Goal: Task Accomplishment & Management: Manage account settings

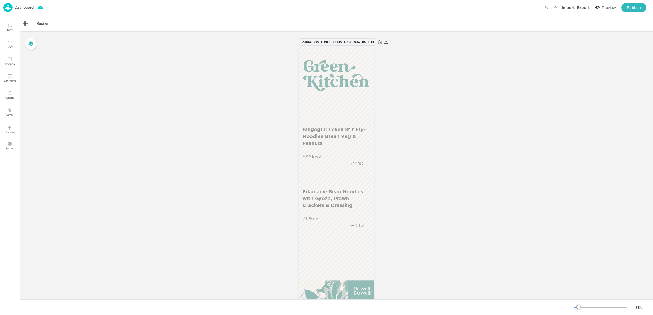
click at [25, 12] on div "Dashboard Import Export Preview Publish" at bounding box center [324, 7] width 643 height 15
click at [25, 9] on p "Dashboard" at bounding box center [24, 7] width 19 height 4
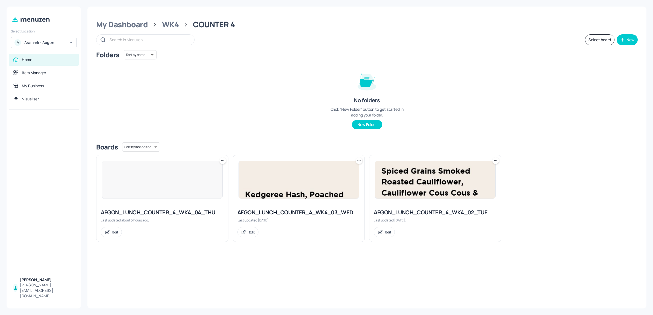
click at [108, 28] on div "My Dashboard" at bounding box center [122, 25] width 52 height 10
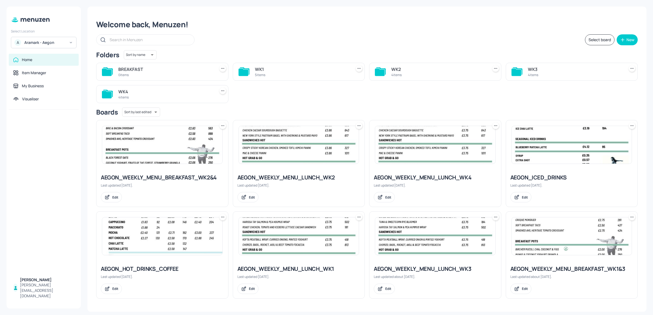
click at [531, 240] on img at bounding box center [571, 237] width 120 height 38
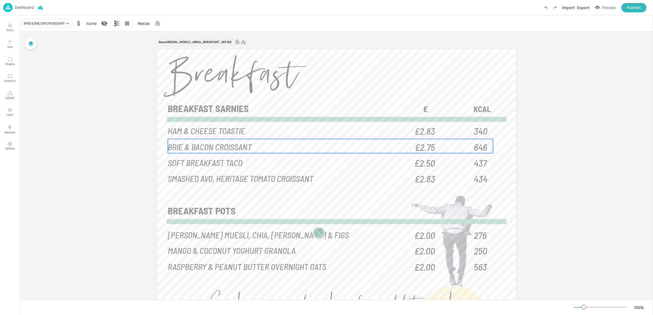
click at [473, 143] on span "646" at bounding box center [479, 147] width 13 height 12
click at [324, 128] on icon "Edit Item" at bounding box center [326, 130] width 5 height 4
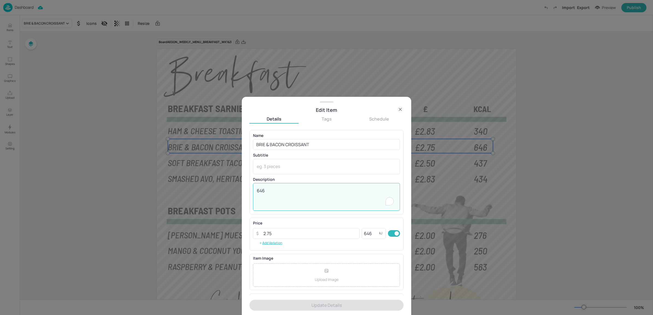
drag, startPoint x: 262, startPoint y: 191, endPoint x: 259, endPoint y: 191, distance: 3.0
click at [259, 191] on textarea "646" at bounding box center [326, 197] width 139 height 19
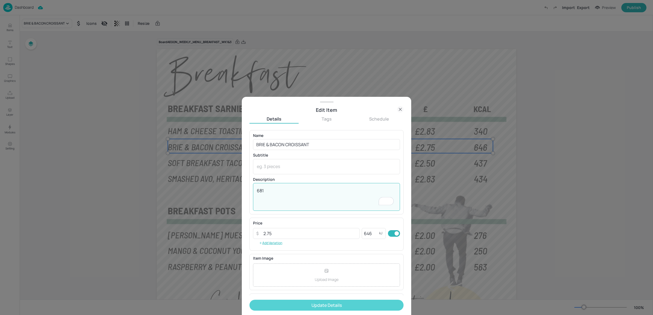
type textarea "681"
click at [319, 304] on button "Update Details" at bounding box center [326, 305] width 154 height 11
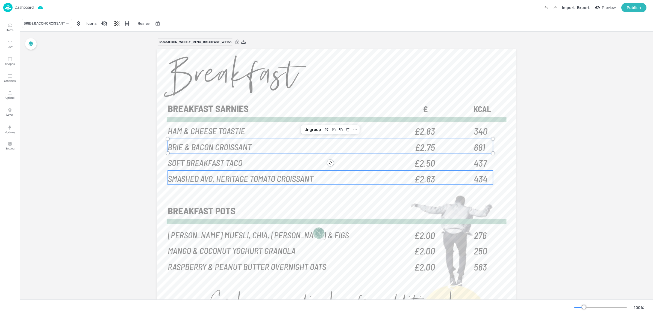
click at [313, 177] on p "SMASHED AVO, HERITAGE TOMATO CROISSANT" at bounding box center [289, 179] width 243 height 12
click at [297, 148] on p "BRIE & BACON CROISSANT" at bounding box center [289, 147] width 243 height 12
click at [325, 131] on icon "Edit Item" at bounding box center [326, 130] width 5 height 4
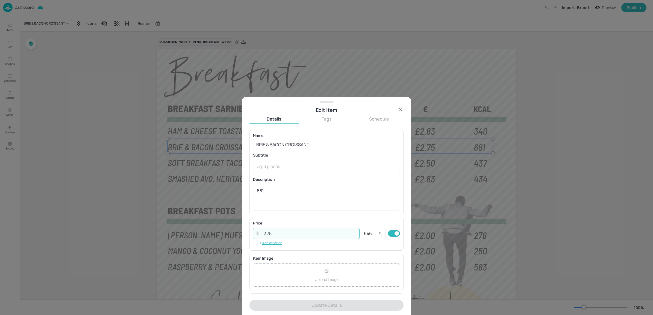
drag, startPoint x: 268, startPoint y: 232, endPoint x: 280, endPoint y: 234, distance: 12.5
click at [280, 234] on input "2.75" at bounding box center [309, 233] width 99 height 11
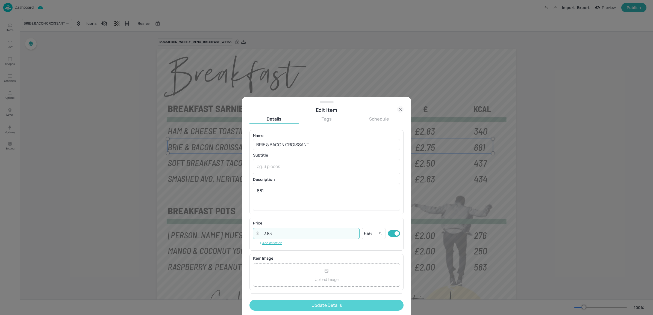
type input "2.83"
click at [278, 304] on button "Update Details" at bounding box center [326, 305] width 154 height 11
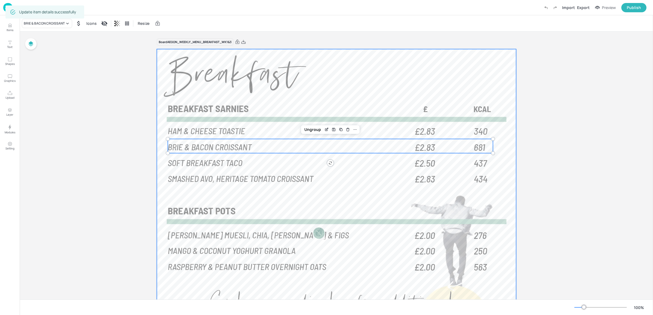
click at [323, 164] on p "SOFT BREAKFAST TACO" at bounding box center [289, 163] width 243 height 12
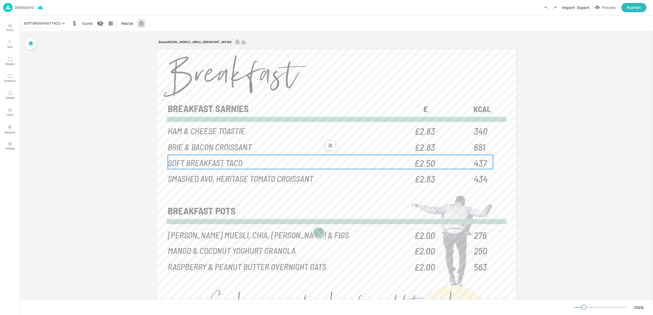
click at [346, 162] on p "SOFT BREAKFAST TACO" at bounding box center [289, 163] width 243 height 12
click at [522, 145] on div "Board AEGON_WEEKLY_MENU_BREAKFAST_WK1&3 340 HAM & CHEESE TOASTIE £2.83 681 BRIE…" at bounding box center [336, 195] width 390 height 326
click at [547, 148] on div "Board AEGON_WEEKLY_MENU_BREAKFAST_WK1&3 340 HAM & CHEESE TOASTIE £2.83 681 BRIE…" at bounding box center [336, 195] width 633 height 326
click at [307, 194] on div at bounding box center [336, 196] width 359 height 295
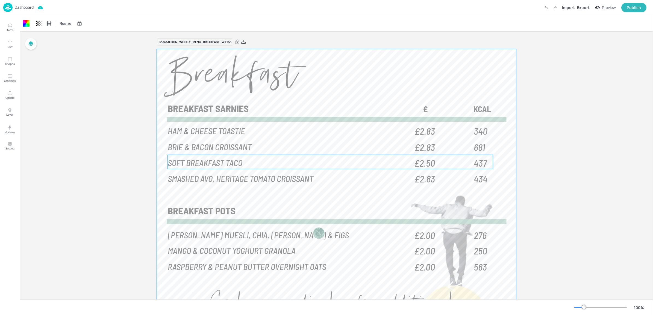
click at [281, 154] on div at bounding box center [336, 196] width 359 height 295
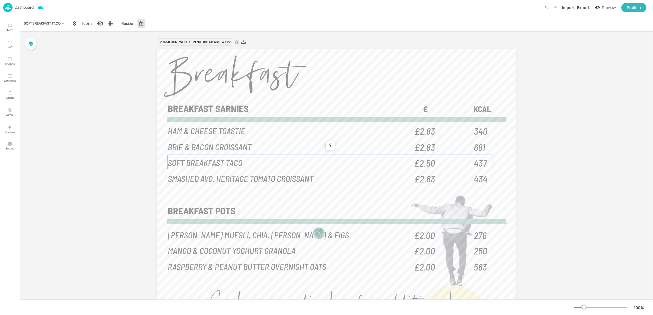
click at [279, 159] on p "SOFT BREAKFAST TACO" at bounding box center [289, 163] width 243 height 12
click at [330, 146] on icon at bounding box center [329, 146] width 3 height 4
click at [326, 146] on icon "Edit Item" at bounding box center [326, 146] width 5 height 4
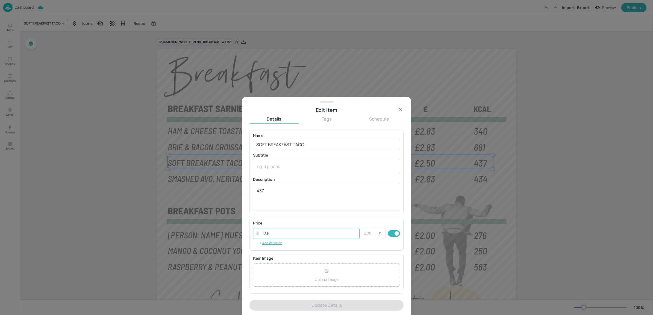
click at [280, 237] on input "2.5" at bounding box center [309, 233] width 99 height 11
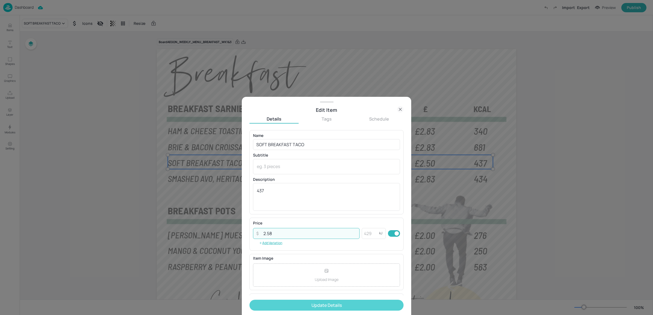
type input "2.58"
click at [316, 300] on button "Update Details" at bounding box center [326, 305] width 154 height 11
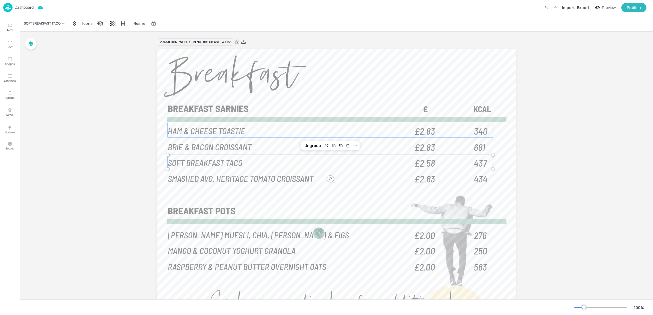
click at [329, 132] on p "HAM & CHEESE TOASTIE" at bounding box center [289, 131] width 243 height 12
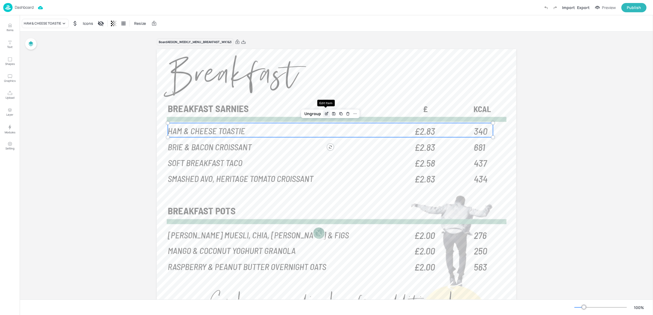
click at [327, 112] on icon "Edit Item" at bounding box center [327, 113] width 2 height 2
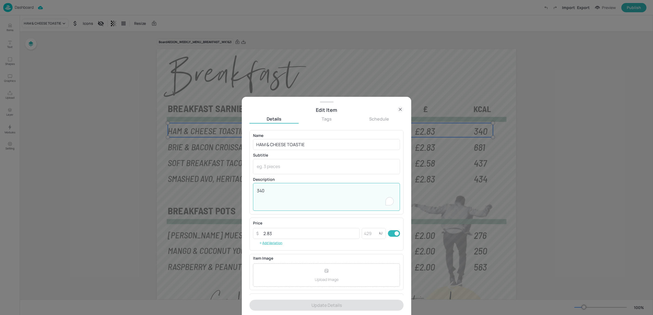
drag, startPoint x: 259, startPoint y: 191, endPoint x: 235, endPoint y: 187, distance: 24.1
click at [235, 187] on div "Edit Item Details Tags Schedule Name HAM & CHEESE TOASTIE ​ Subtitle x ​ Descri…" at bounding box center [326, 157] width 653 height 315
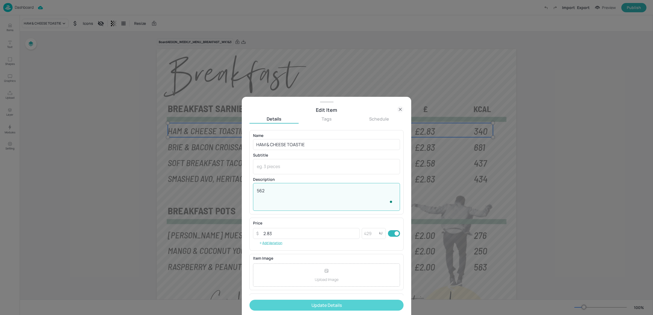
type textarea "562"
click at [296, 309] on button "Update Details" at bounding box center [326, 305] width 154 height 11
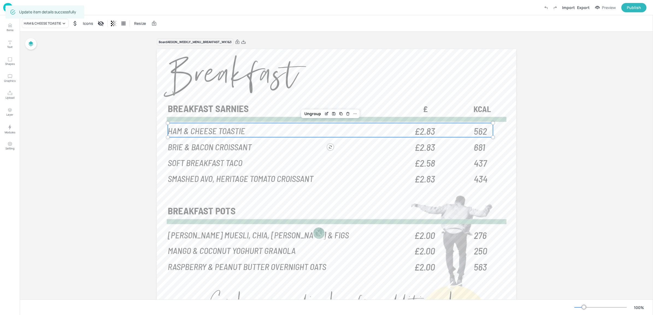
click at [119, 225] on div "Board AEGON_WEEKLY_MENU_BREAKFAST_WK1&3 562 HAM & CHEESE TOASTIE £2.83 681 BRIE…" at bounding box center [336, 195] width 633 height 326
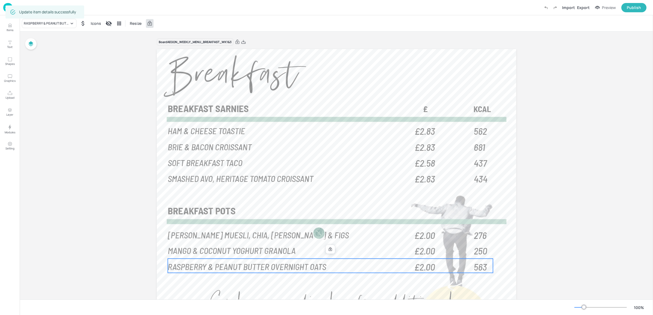
click at [197, 273] on div "563 RASPBERRY & PEANUT BUTTER OVERNIGHT OATS £2.00" at bounding box center [330, 266] width 325 height 14
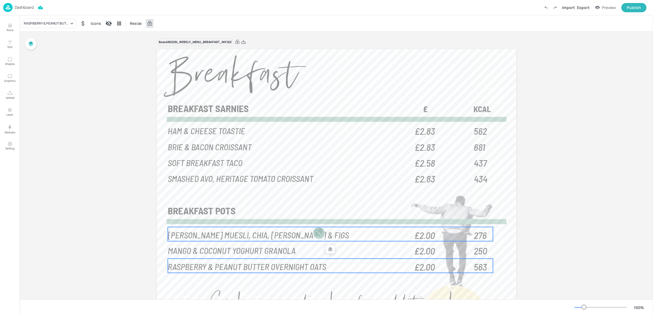
click at [204, 236] on span "[PERSON_NAME] MUESLI, CHIA, [PERSON_NAME] & FIGS" at bounding box center [258, 234] width 181 height 11
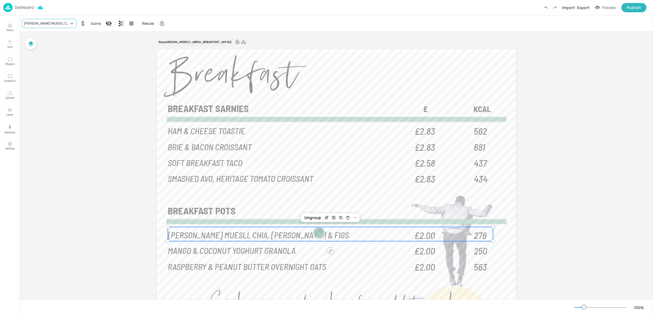
click at [68, 25] on div "[PERSON_NAME] MUESLI, CHIA, [PERSON_NAME] & FIGS" at bounding box center [46, 23] width 45 height 5
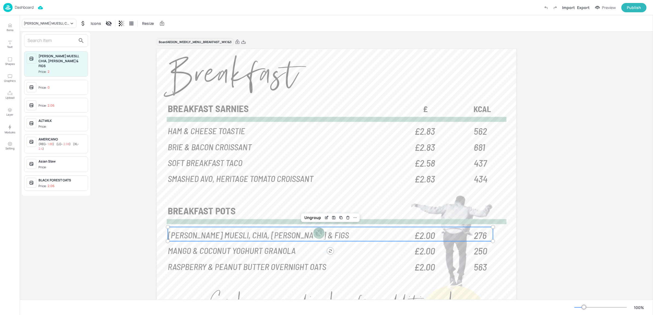
click at [51, 33] on div "BIRCHER MUESLI, CHIA, COCONUT & FIGS Price: 2 Price: 0 Price: 2.06 ALT MILK Pri…" at bounding box center [56, 114] width 68 height 164
click at [51, 39] on input "text" at bounding box center [52, 40] width 48 height 9
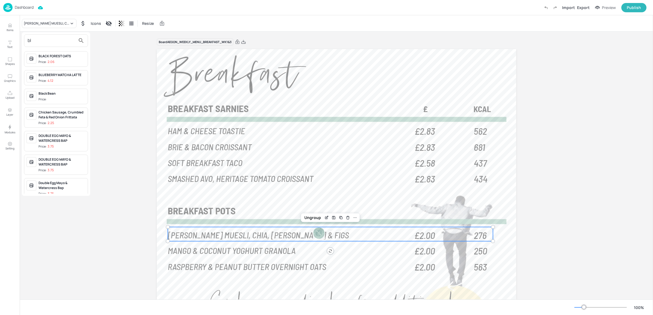
type input "bl"
click at [49, 59] on div "BLACK FOREST OATS Price: 2.06" at bounding box center [61, 59] width 47 height 11
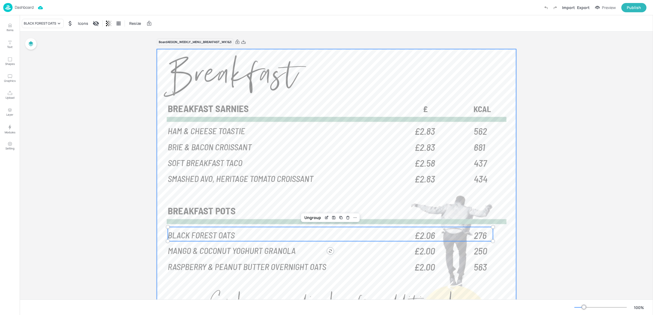
click at [208, 256] on p "MANGO & COCONUT YOGHURT GRANOLA" at bounding box center [289, 251] width 243 height 12
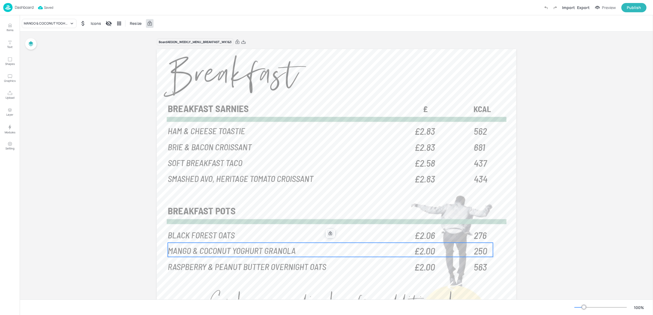
click at [328, 235] on icon at bounding box center [330, 234] width 4 height 4
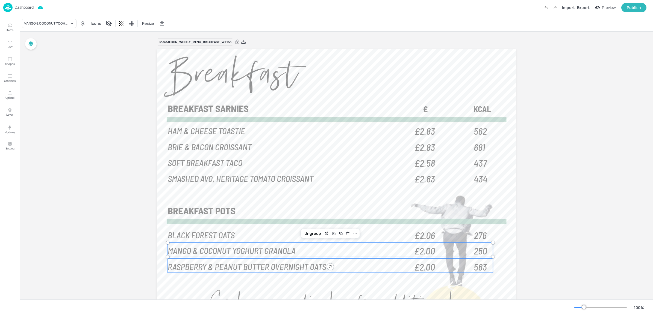
click at [297, 263] on span "RASPBERRY & PEANUT BUTTER OVERNIGHT OATS" at bounding box center [247, 266] width 158 height 11
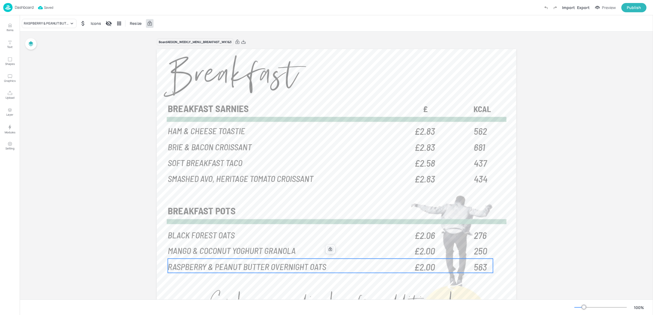
click at [330, 251] on icon at bounding box center [330, 249] width 4 height 4
click at [317, 268] on span "RASPBERRY & PEANUT BUTTER OVERNIGHT OATS" at bounding box center [247, 266] width 158 height 11
click at [326, 249] on icon "Edit Item" at bounding box center [327, 249] width 2 height 2
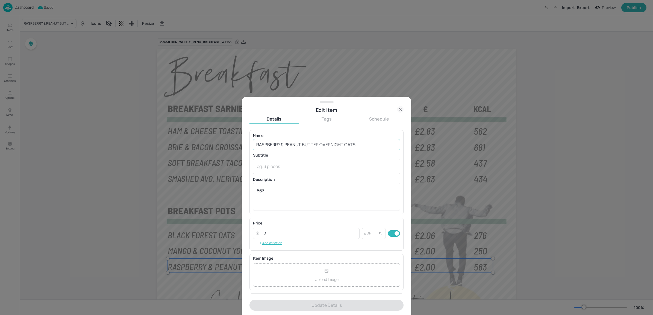
click at [282, 140] on input "RASPBERRY & PEANUT BUTTER OVERNIGHT OATS" at bounding box center [326, 144] width 147 height 11
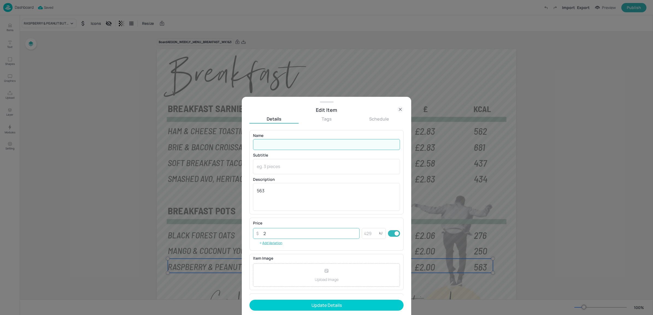
click at [277, 233] on input "2" at bounding box center [309, 233] width 99 height 11
click at [335, 197] on textarea "563" at bounding box center [326, 197] width 139 height 19
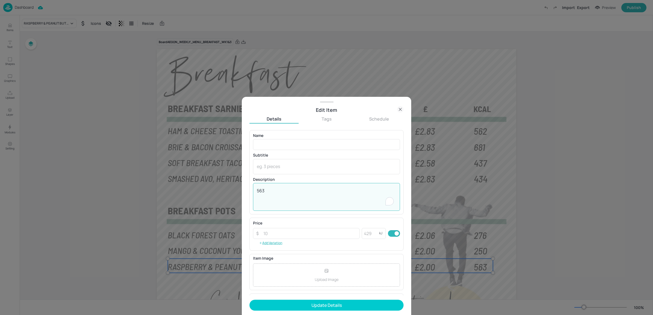
click at [335, 197] on textarea "563" at bounding box center [326, 197] width 139 height 19
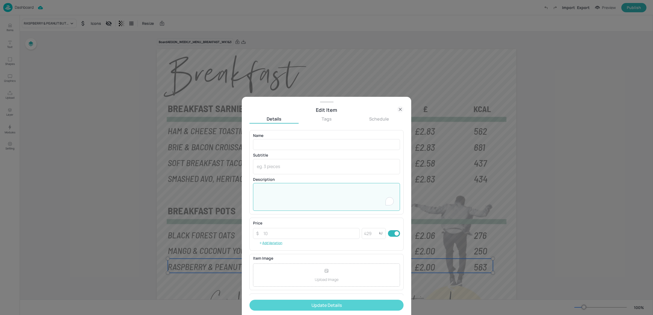
click at [331, 309] on button "Update Details" at bounding box center [326, 305] width 154 height 11
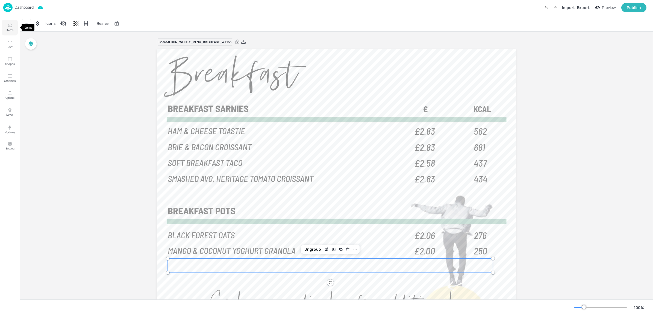
click at [13, 26] on button "Items" at bounding box center [10, 28] width 16 height 16
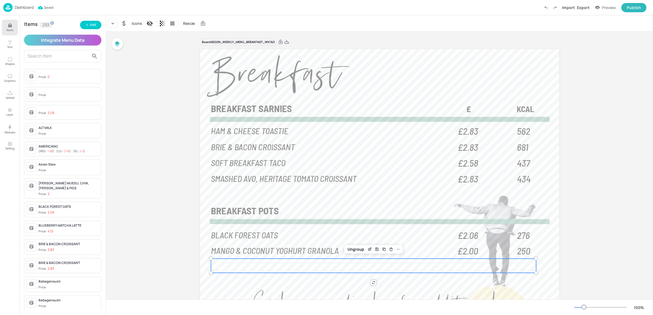
click at [25, 9] on p "Dashboard" at bounding box center [24, 7] width 19 height 4
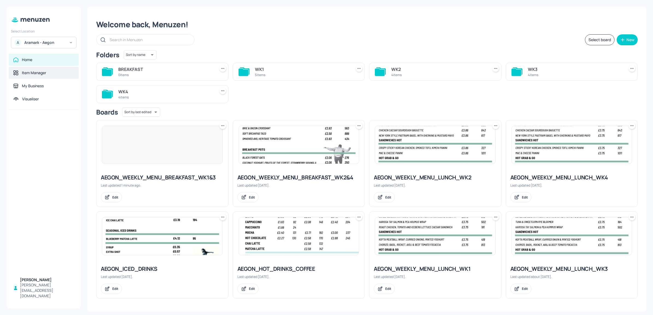
click at [26, 73] on div "Item Manager" at bounding box center [34, 72] width 24 height 5
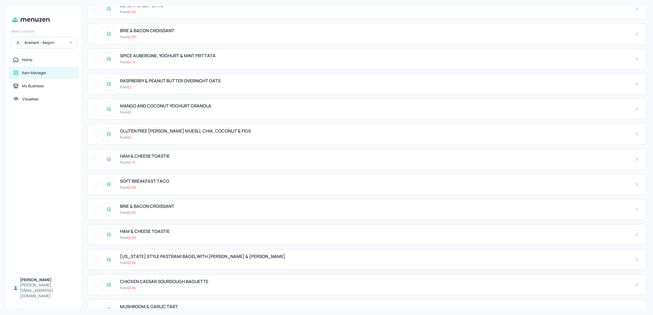
scroll to position [4914, 0]
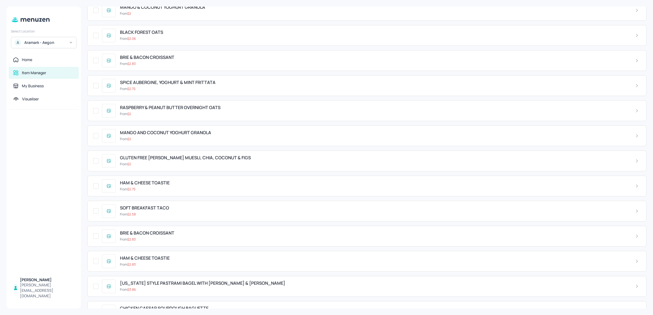
click at [199, 10] on span "MANGO & COCONUT YOGHURT GRANOLA" at bounding box center [162, 7] width 85 height 5
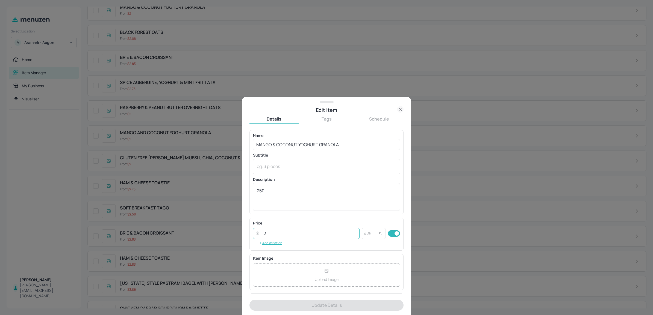
click at [302, 237] on input "2" at bounding box center [309, 233] width 99 height 11
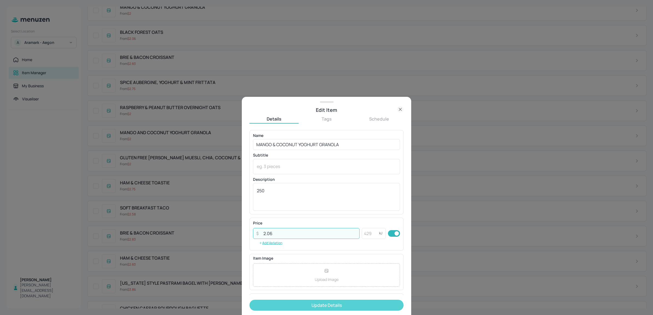
type input "2.06"
click at [306, 306] on button "Update Details" at bounding box center [326, 305] width 154 height 11
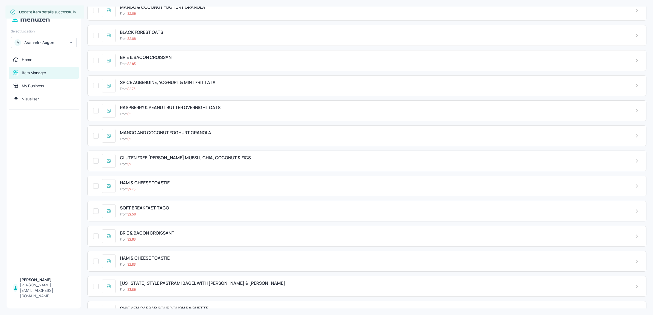
click at [48, 34] on div "Select Location A Aramark - Aegon" at bounding box center [44, 38] width 74 height 22
click at [34, 55] on div "Home" at bounding box center [44, 60] width 70 height 12
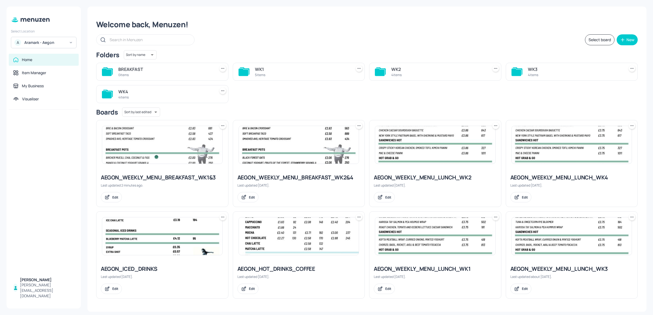
click at [169, 157] on img at bounding box center [162, 145] width 120 height 38
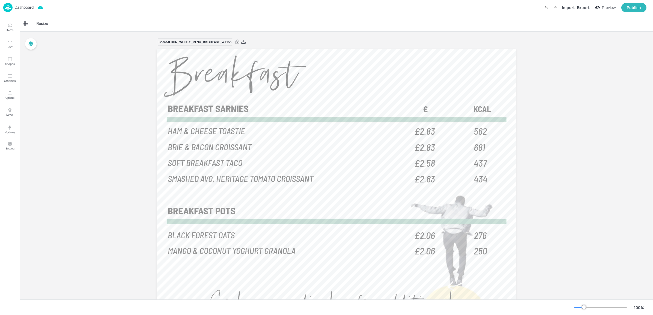
click at [131, 161] on div "Board AEGON_WEEKLY_MENU_BREAKFAST_WK1&3 562 HAM & CHEESE TOASTIE £2.83 681 BRIE…" at bounding box center [336, 195] width 633 height 326
click at [21, 9] on p "Dashboard" at bounding box center [24, 7] width 19 height 4
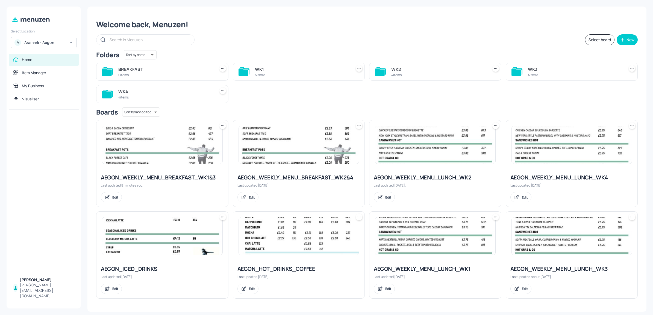
click at [439, 244] on img at bounding box center [435, 237] width 120 height 38
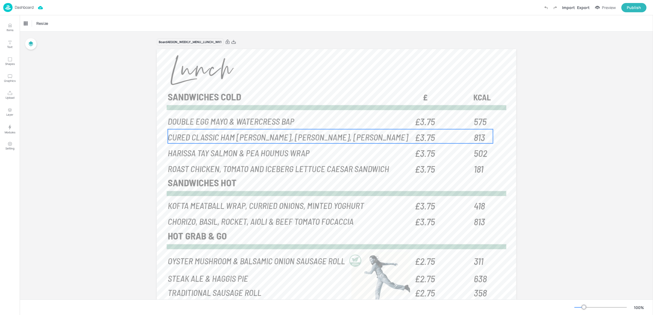
click at [216, 140] on span "CURED CLASSIC HAM HOCK, TOMATO CHUTNEY, HOWGATE BRIE CIABATTA" at bounding box center [288, 136] width 240 height 11
click at [47, 22] on div "CURED CLASSIC HAM HOCK, TOMATO CHUTNEY, HOWGATE BRIE CIABATTA" at bounding box center [46, 23] width 45 height 5
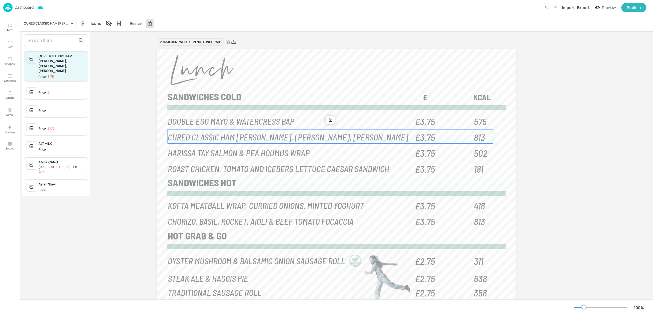
click at [50, 38] on input "text" at bounding box center [52, 40] width 48 height 9
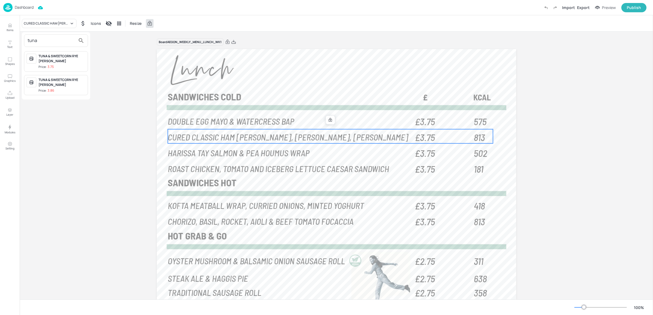
type input "tuna"
click at [67, 63] on div "TUNA & SWEETCORN RYE BLOOMER" at bounding box center [61, 59] width 47 height 10
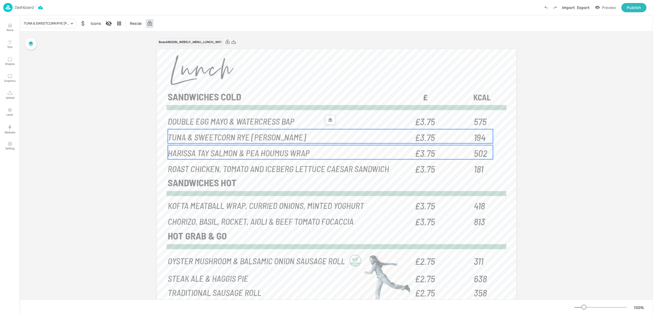
click at [180, 152] on span "HARISSA TAY SALMON & PEA HOUMUS WRAP" at bounding box center [239, 152] width 142 height 11
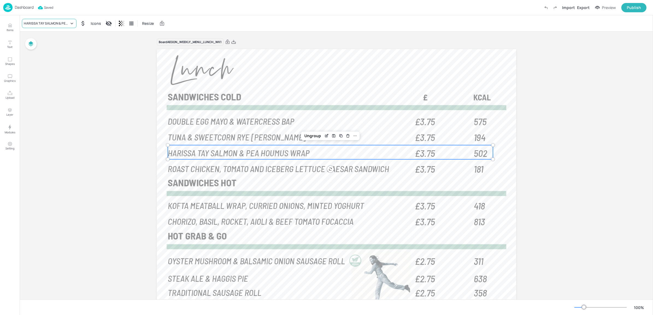
click at [48, 25] on div "HARISSA TAY SALMON & PEA HOUMUS WRAP" at bounding box center [46, 23] width 45 height 5
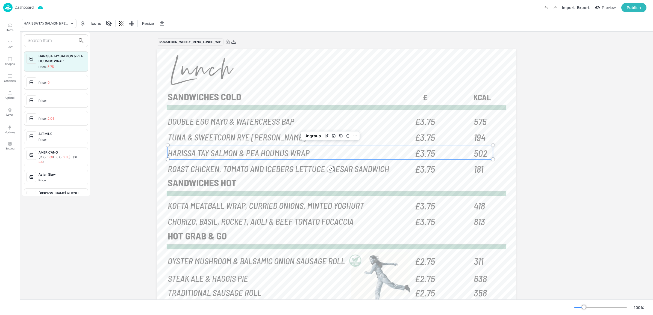
click at [62, 42] on input "text" at bounding box center [52, 40] width 48 height 9
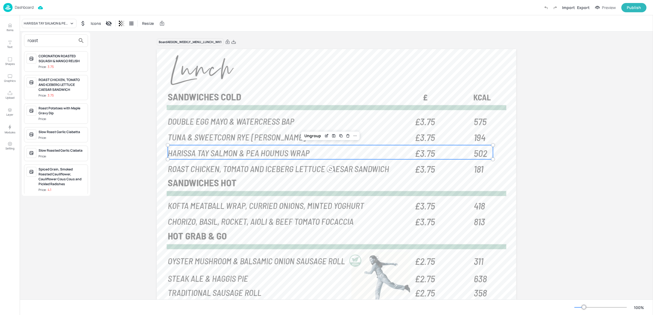
type input "roast"
click at [65, 90] on div "ROAST CHICKEN, TOMATO AND ICEBERG LETTUCE CAESAR SANDWICH" at bounding box center [61, 85] width 47 height 15
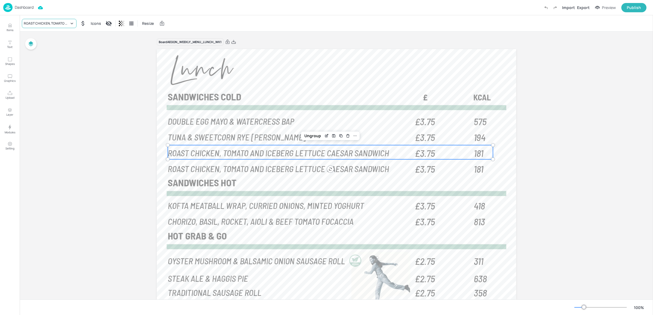
click at [56, 24] on div "ROAST CHICKEN, TOMATO AND ICEBERG LETTUCE CAESAR SANDWICH" at bounding box center [46, 23] width 45 height 5
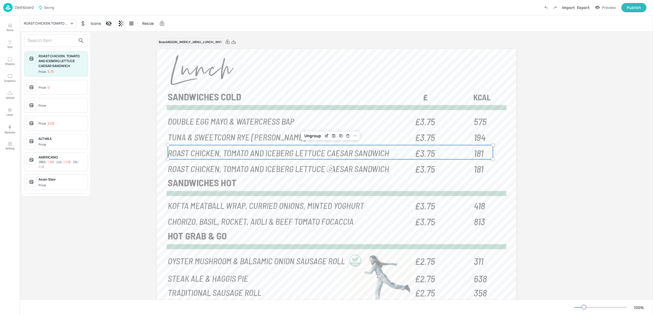
click at [48, 44] on input "text" at bounding box center [52, 40] width 48 height 9
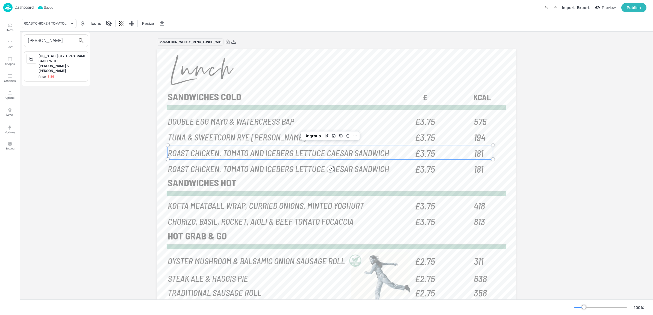
type input "pastr"
click at [47, 61] on div "NEW YORK STYLE PASTRAMI BAGEL WITH GHERKINS & MUSTARD MAYO" at bounding box center [61, 64] width 47 height 20
click at [49, 21] on div "NEW YORK STYLE PASTRAMI BAGEL WITH GHERKINS & MUSTARD MAYO" at bounding box center [46, 23] width 45 height 5
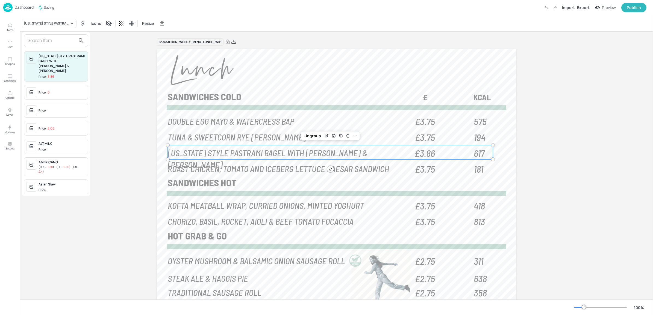
click at [51, 43] on input "text" at bounding box center [52, 40] width 48 height 9
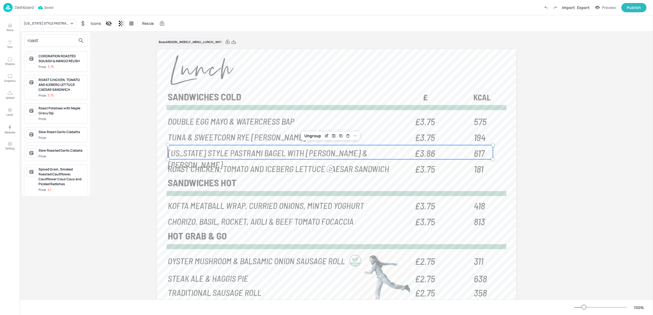
type input "roast"
click at [53, 79] on div "ROAST CHICKEN, TOMATO AND ICEBERG LETTUCE CAESAR SANDWICH" at bounding box center [61, 85] width 47 height 15
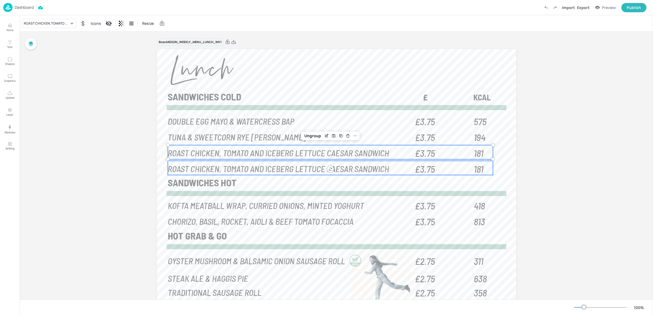
click at [203, 170] on span "ROAST CHICKEN, TOMATO AND ICEBERG LETTUCE CAESAR SANDWICH" at bounding box center [278, 168] width 221 height 11
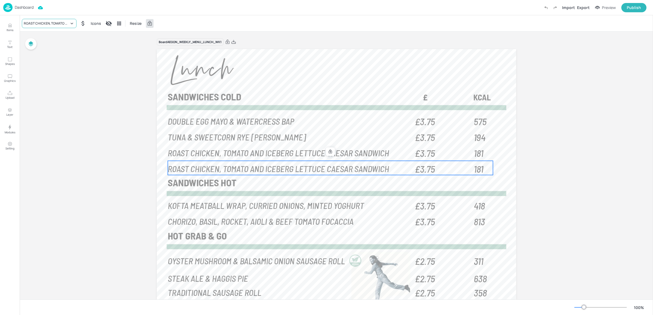
click at [54, 20] on div "ROAST CHICKEN, TOMATO AND ICEBERG LETTUCE CAESAR SANDWICH" at bounding box center [49, 23] width 55 height 9
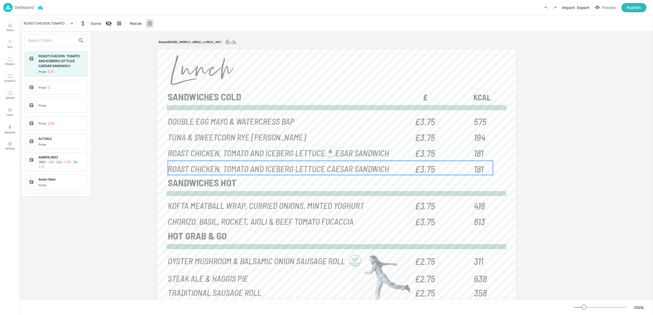
click at [51, 36] on input "text" at bounding box center [52, 40] width 48 height 9
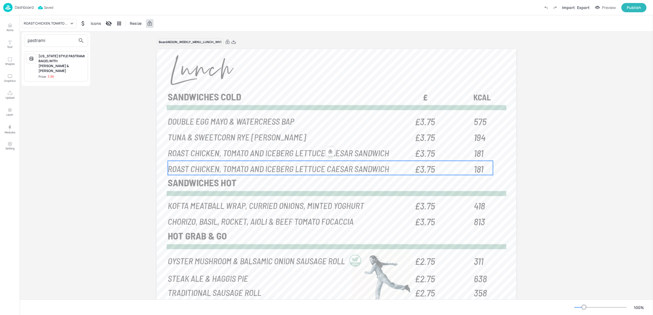
type input "pastrami"
click at [48, 63] on div "NEW YORK STYLE PASTRAMI BAGEL WITH GHERKINS & MUSTARD MAYO" at bounding box center [61, 64] width 47 height 20
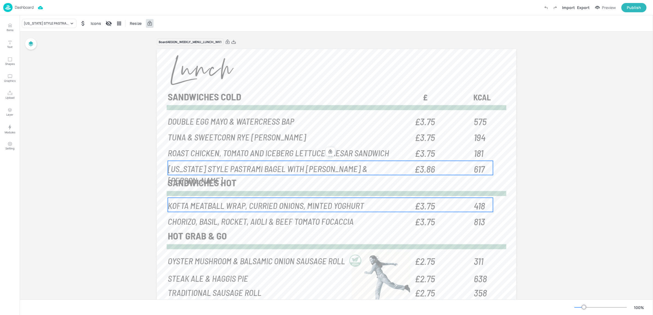
click at [191, 206] on span "KOFTA MEATBALL WRAP, CURRIED ONIONS, MINTED YOGHURT" at bounding box center [266, 205] width 196 height 11
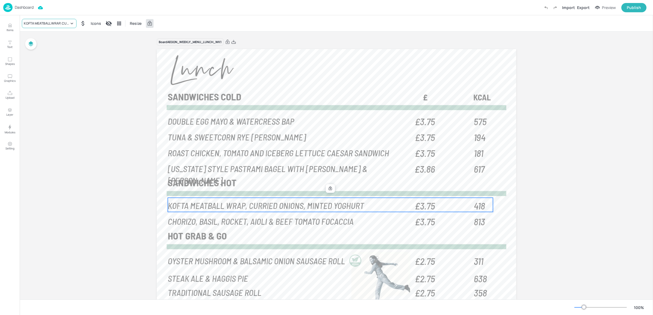
click at [60, 24] on div "KOFTA MEATBALL WRAP, CURRIED ONIONS, MINTED YOGHURT" at bounding box center [46, 23] width 45 height 5
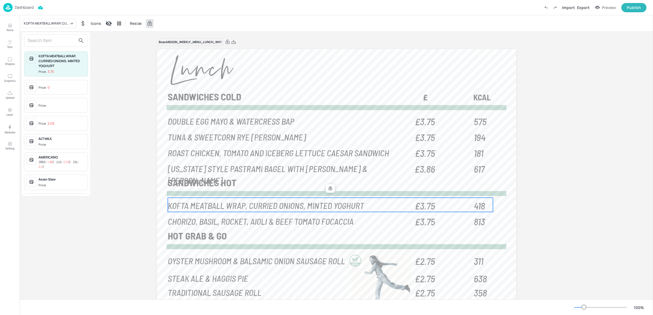
click at [42, 43] on input "text" at bounding box center [52, 40] width 48 height 9
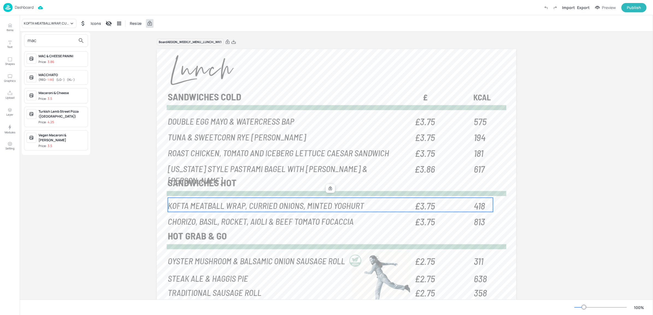
type input "mac"
click at [44, 55] on div "MAC & CHEESE PANINI" at bounding box center [61, 56] width 47 height 5
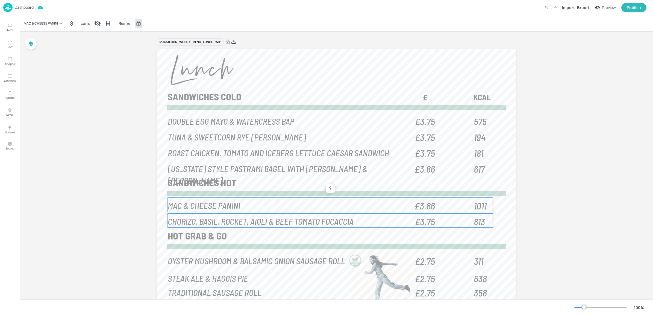
click at [182, 222] on span "CHORIZO, BASIL, ROCKET, AIOLI & BEEF TOMATO FOCACCIA" at bounding box center [261, 221] width 186 height 11
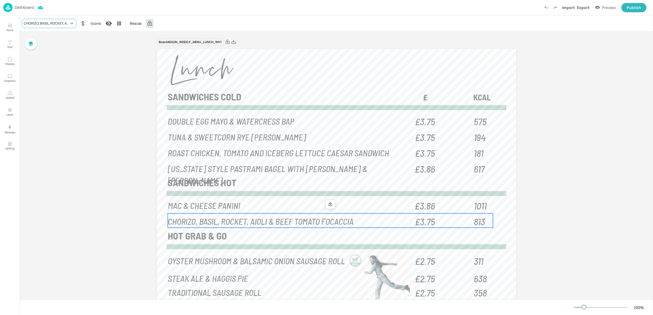
click at [53, 25] on div "CHORIZO, BASIL, ROCKET, AIOLI & BEEF TOMATO FOCACCIA" at bounding box center [46, 23] width 45 height 5
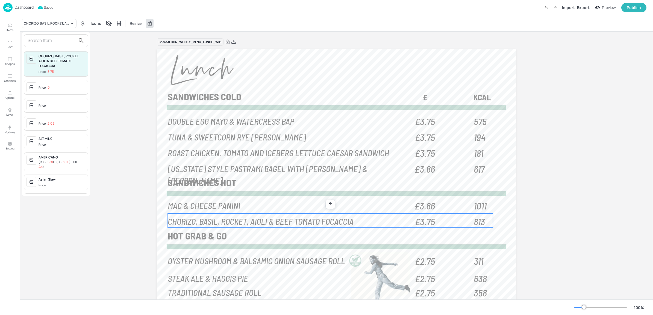
click at [43, 37] on input "text" at bounding box center [52, 40] width 48 height 9
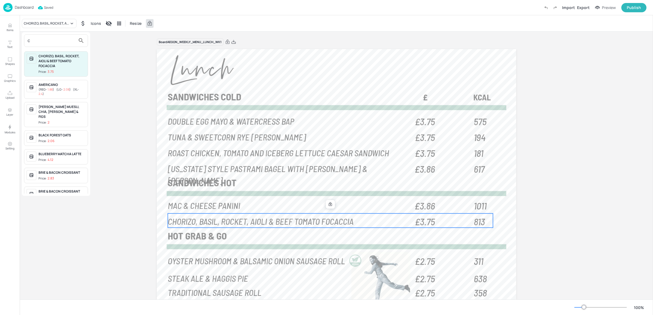
type input "c"
click at [49, 61] on div "CHORIZO, BASIL, ROCKET, AIOLI & BEEF TOMATO FOCACCIA" at bounding box center [61, 61] width 47 height 15
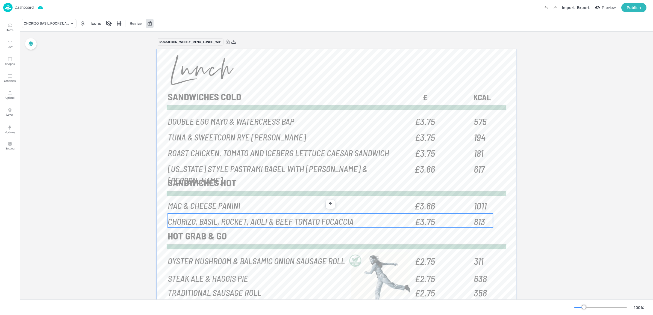
click at [170, 242] on div at bounding box center [336, 196] width 359 height 295
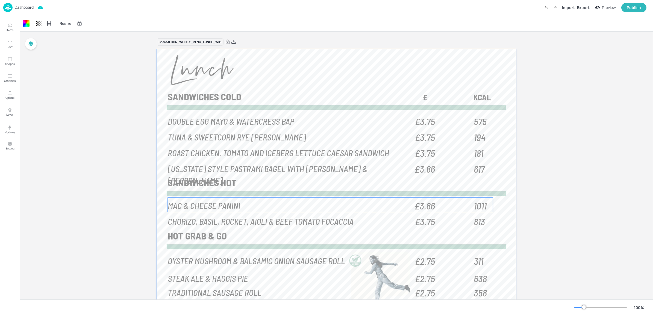
click at [382, 198] on div "1011 MAC & CHEESE PANINI £3.86" at bounding box center [330, 205] width 325 height 14
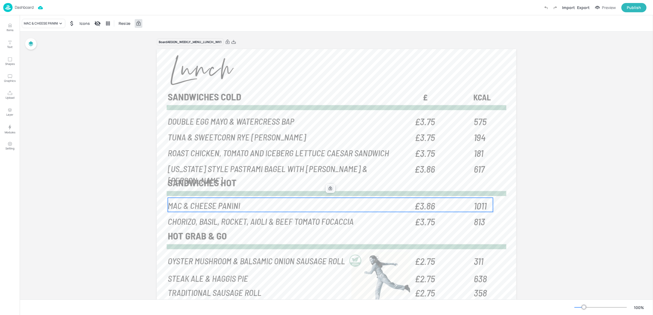
click at [329, 188] on icon at bounding box center [329, 189] width 3 height 4
click at [325, 189] on icon "Edit Item" at bounding box center [326, 189] width 2 height 2
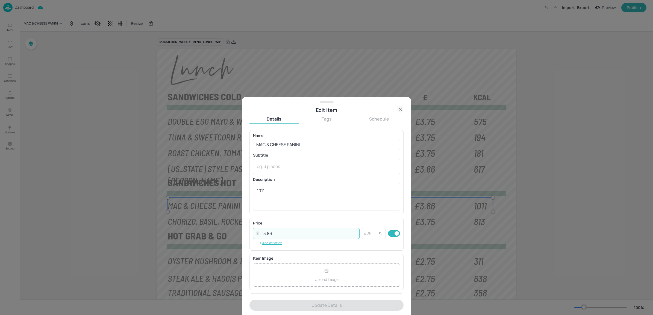
drag, startPoint x: 274, startPoint y: 231, endPoint x: 266, endPoint y: 231, distance: 7.4
click at [266, 231] on input "3.86" at bounding box center [309, 233] width 99 height 11
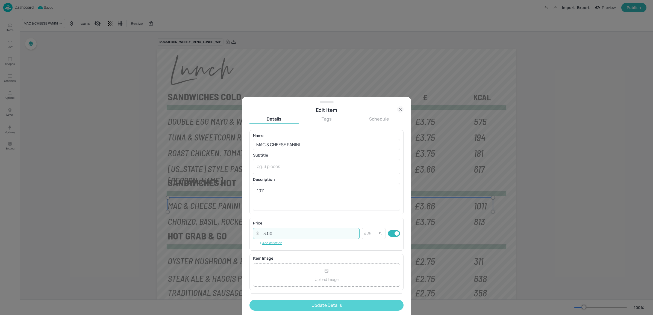
type input "3.00"
click at [317, 308] on button "Update Details" at bounding box center [326, 305] width 154 height 11
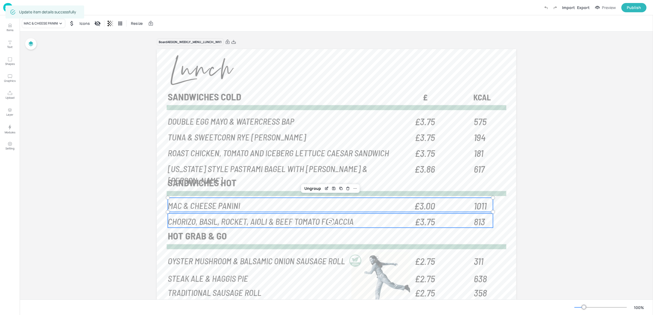
click at [419, 220] on span "£3.75" at bounding box center [424, 222] width 20 height 10
click at [334, 206] on p "MAC & CHEESE PANINI" at bounding box center [289, 206] width 243 height 12
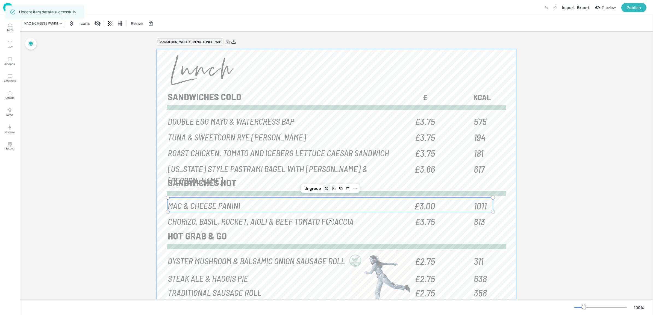
click at [325, 191] on icon "Edit Item" at bounding box center [326, 188] width 5 height 4
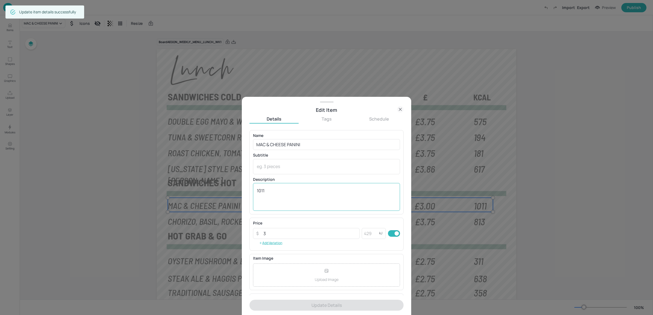
click at [289, 196] on textarea "1011" at bounding box center [326, 197] width 139 height 19
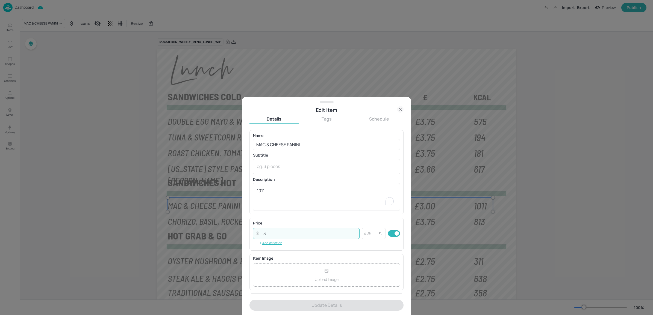
click at [282, 232] on input "3" at bounding box center [309, 233] width 99 height 11
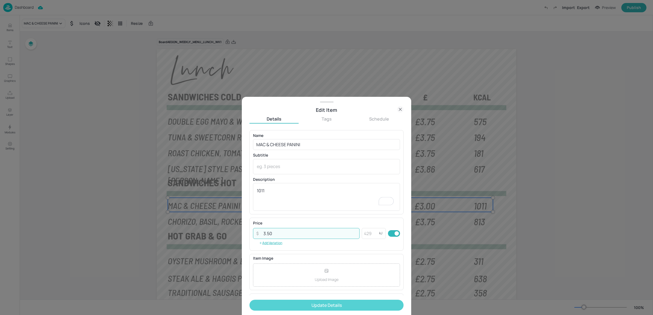
type input "3.50"
click at [304, 302] on button "Update Details" at bounding box center [326, 305] width 154 height 11
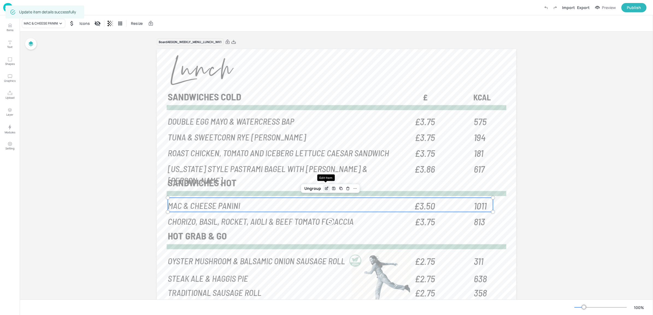
click at [325, 186] on icon "Edit Item" at bounding box center [326, 188] width 5 height 4
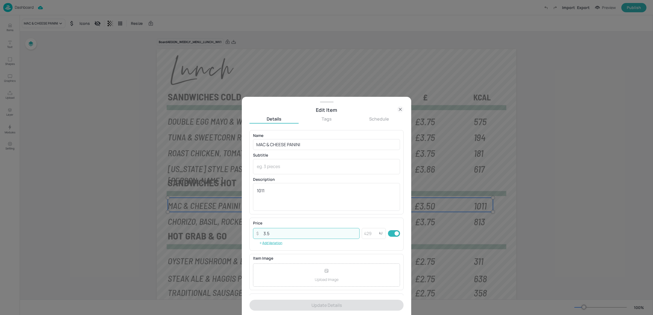
drag, startPoint x: 282, startPoint y: 234, endPoint x: 267, endPoint y: 232, distance: 14.8
click at [267, 232] on input "3.5" at bounding box center [309, 233] width 99 height 11
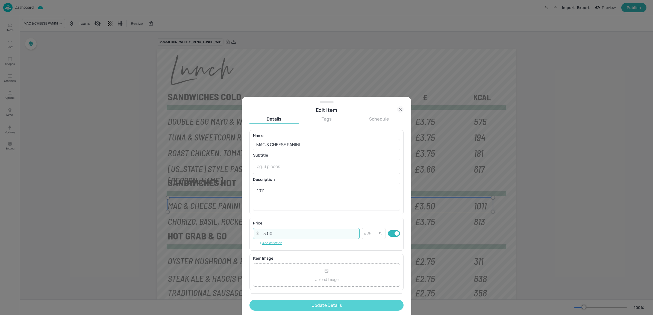
type input "3.00"
click at [295, 304] on button "Update Details" at bounding box center [326, 305] width 154 height 11
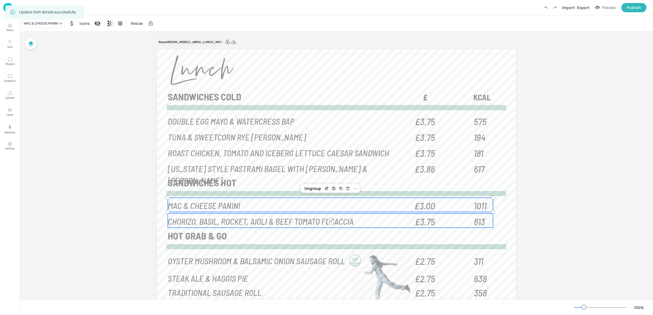
click at [439, 221] on div "813 CHORIZO, BASIL, ROCKET, AIOLI & BEEF TOMATO FOCACCIA £3.75" at bounding box center [330, 221] width 325 height 14
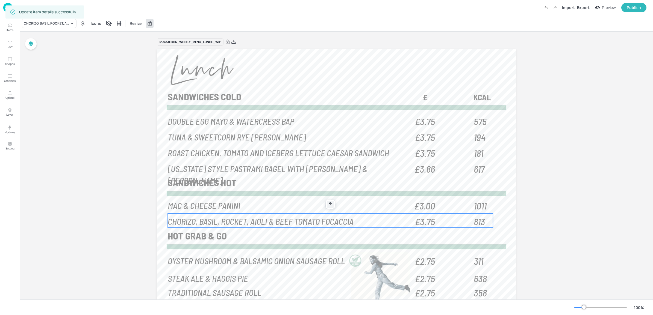
click at [329, 206] on icon at bounding box center [329, 204] width 3 height 4
click at [325, 206] on icon "Edit Item" at bounding box center [326, 204] width 5 height 4
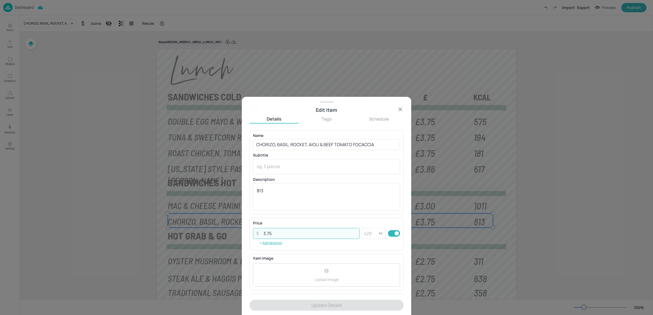
drag, startPoint x: 267, startPoint y: 232, endPoint x: 274, endPoint y: 232, distance: 6.8
click at [273, 232] on input "3.75" at bounding box center [309, 233] width 99 height 11
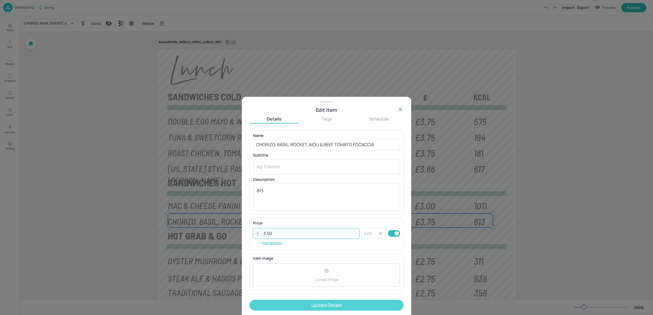
type input "3.50"
click at [319, 310] on button "Update Details" at bounding box center [326, 305] width 154 height 11
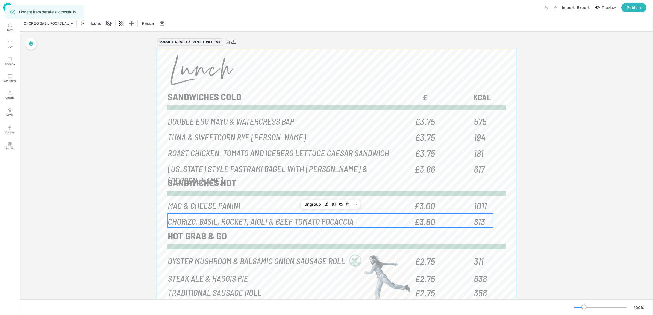
click at [157, 188] on div at bounding box center [336, 196] width 359 height 295
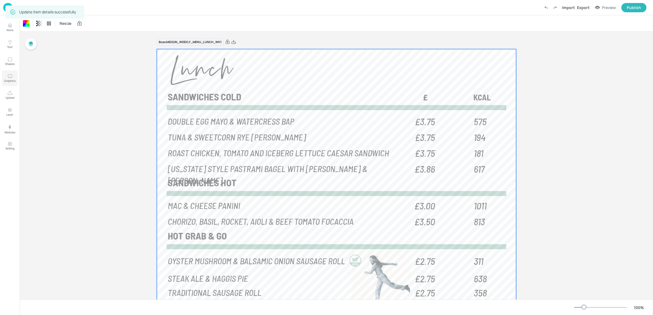
click at [16, 75] on button "Graphics" at bounding box center [10, 78] width 16 height 16
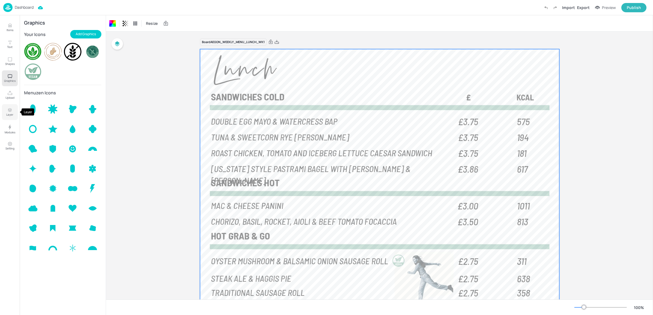
click at [10, 113] on p "Layer" at bounding box center [9, 115] width 7 height 4
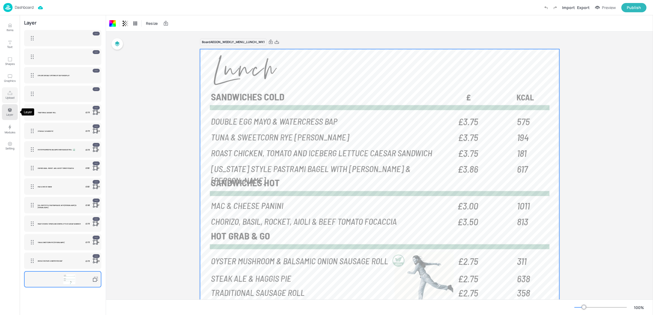
click at [11, 95] on icon "Upload" at bounding box center [9, 93] width 5 height 5
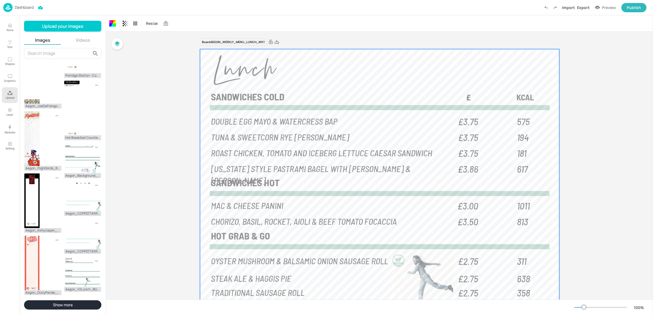
scroll to position [315, 0]
click at [89, 269] on img at bounding box center [82, 272] width 37 height 30
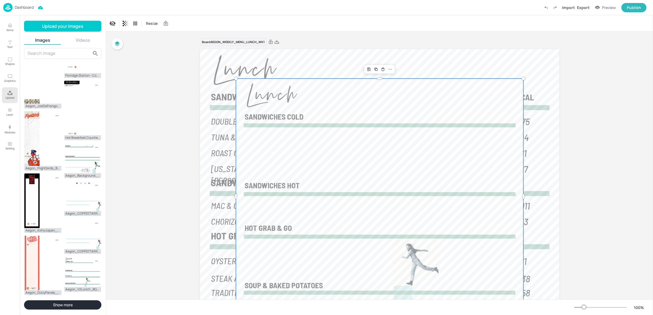
drag, startPoint x: 89, startPoint y: 269, endPoint x: 156, endPoint y: 227, distance: 78.8
click at [156, 227] on div "Items Text Shapes Graphics Upload Layer Modules Setting Items 233 Add Integrate…" at bounding box center [326, 157] width 653 height 315
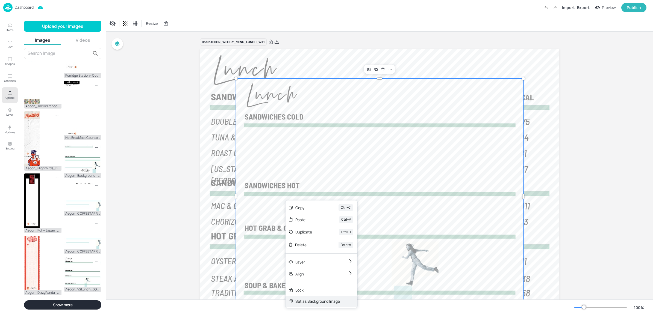
click at [324, 305] on div "Set as Background Image" at bounding box center [321, 301] width 72 height 11
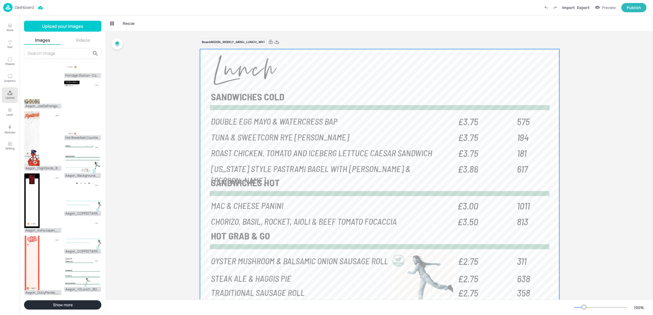
click at [507, 55] on div at bounding box center [379, 196] width 359 height 295
click at [500, 59] on div at bounding box center [379, 196] width 359 height 295
drag, startPoint x: 418, startPoint y: 70, endPoint x: 426, endPoint y: 78, distance: 11.6
click at [426, 78] on div at bounding box center [379, 196] width 359 height 295
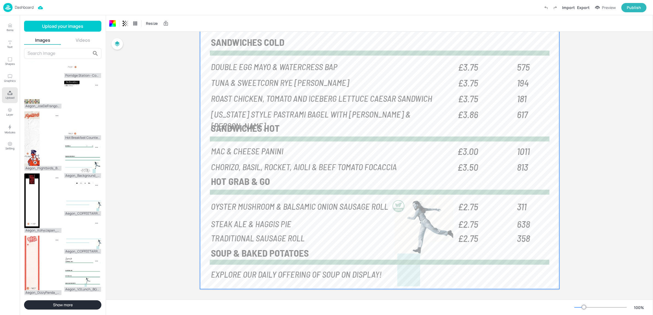
scroll to position [58, 0]
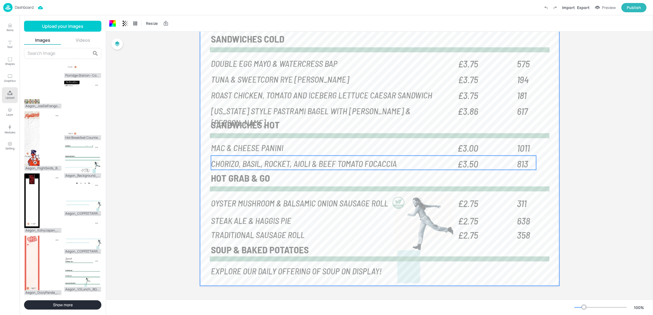
click at [275, 178] on div "CHORIZO, BASIL, ROCKET, AIOLI & BEEF TOMATO FOCACCIA" at bounding box center [332, 170] width 243 height 24
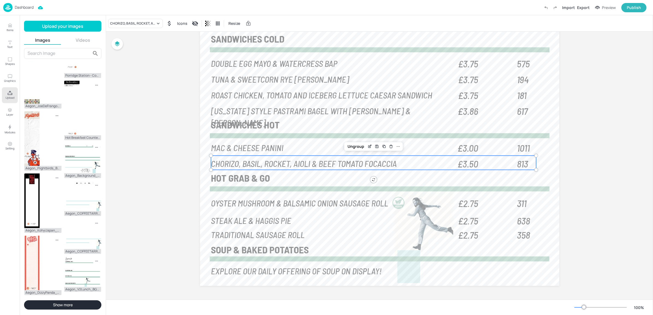
click at [305, 165] on span "CHORIZO, BASIL, ROCKET, AIOLI & BEEF TOMATO FOCACCIA" at bounding box center [304, 163] width 186 height 11
click at [121, 27] on div "CHORIZO, BASIL, ROCKET, AIOLI & BEEF TOMATO FOCACCIA" at bounding box center [135, 23] width 55 height 9
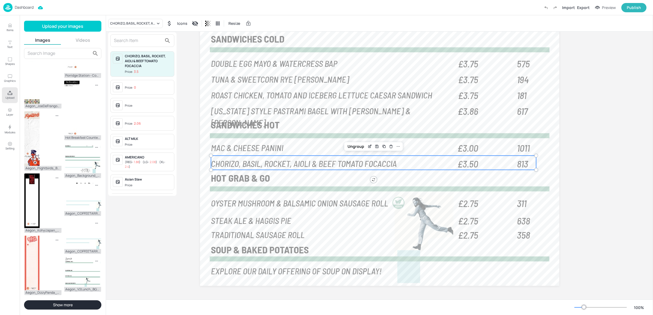
click at [164, 233] on div at bounding box center [326, 157] width 653 height 315
